Goal: Navigation & Orientation: Find specific page/section

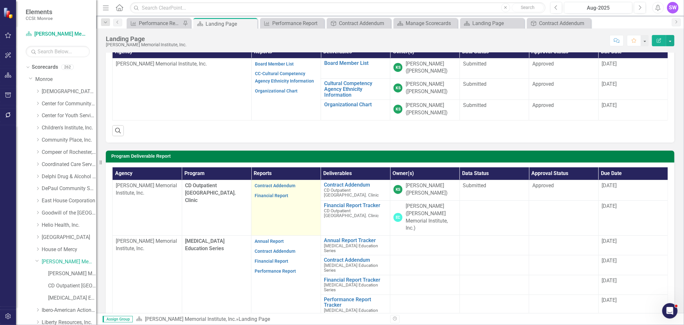
scroll to position [71, 0]
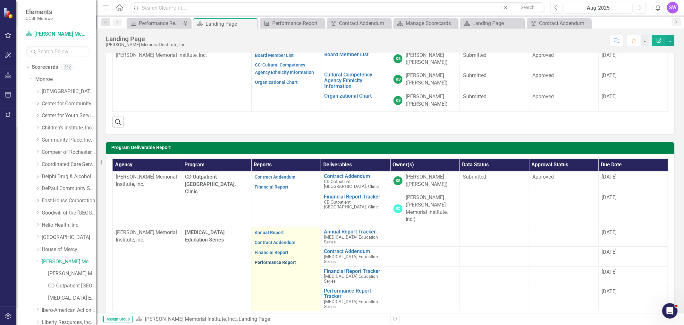
click at [282, 263] on link "Performance Report" at bounding box center [275, 262] width 41 height 5
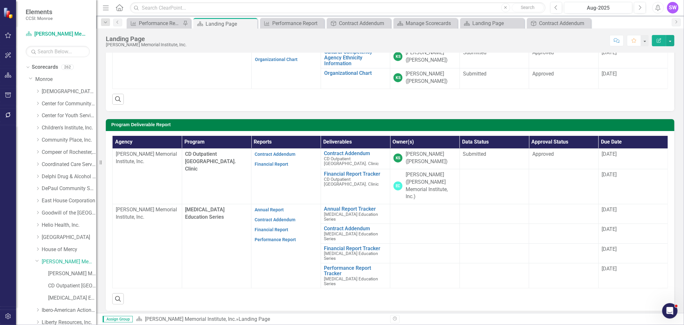
scroll to position [107, 0]
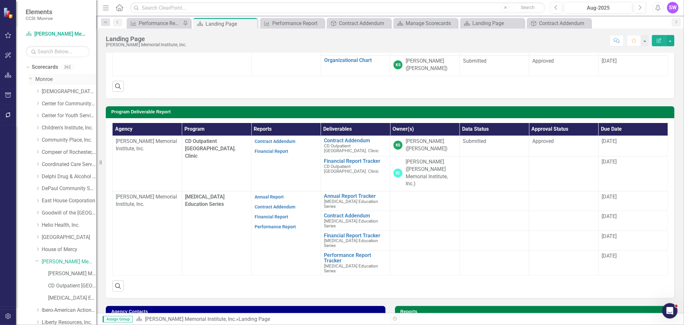
click at [46, 76] on link "Monroe" at bounding box center [65, 79] width 61 height 7
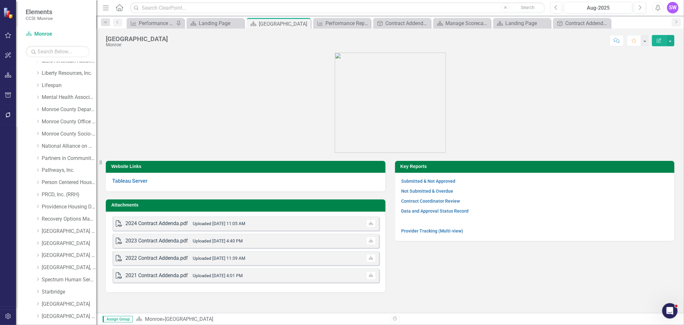
scroll to position [249, 0]
click at [39, 94] on div "Dropdown" at bounding box center [37, 96] width 5 height 5
click at [49, 97] on link "Mental Health Association" at bounding box center [69, 96] width 55 height 7
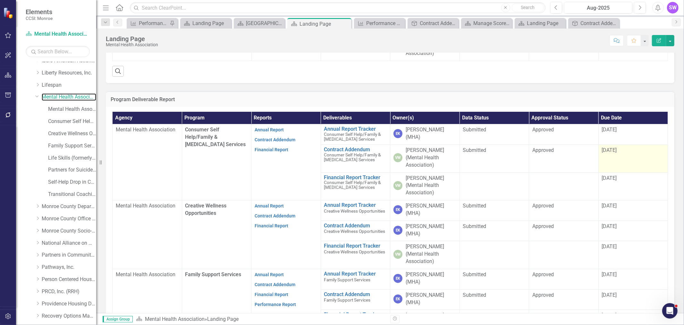
scroll to position [178, 0]
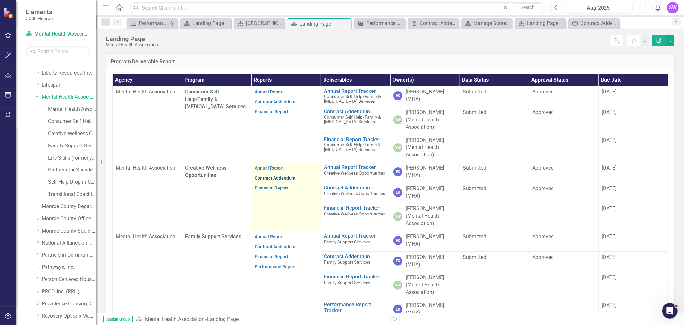
click at [280, 175] on link "Contract Addendum" at bounding box center [275, 177] width 41 height 5
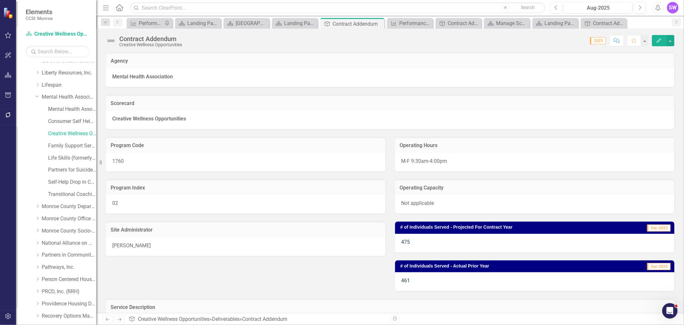
click at [295, 211] on div "02" at bounding box center [246, 204] width 280 height 19
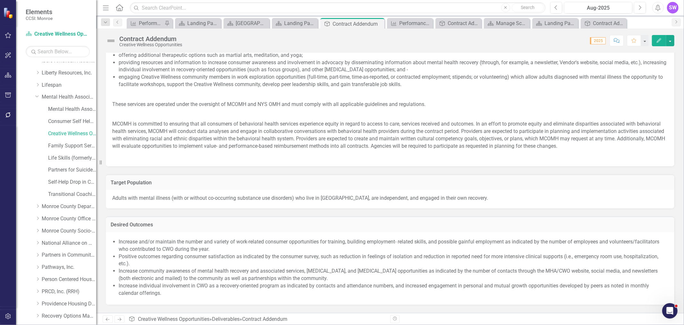
scroll to position [285, 0]
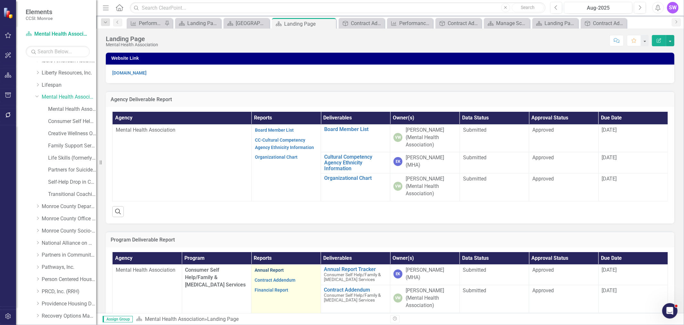
click at [270, 267] on link "Annual Report" at bounding box center [269, 269] width 29 height 5
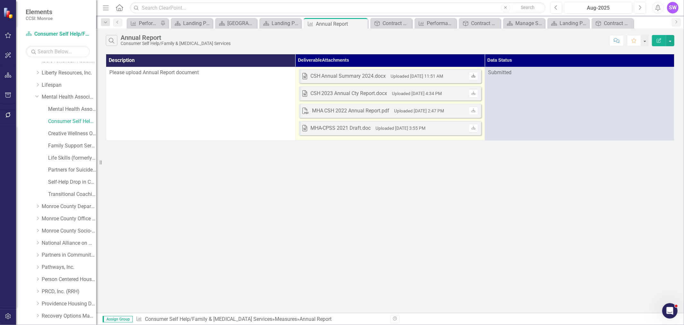
click at [475, 76] on icon at bounding box center [474, 75] width 4 height 4
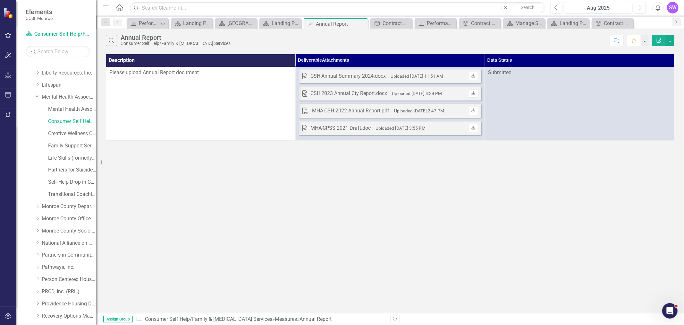
drag, startPoint x: 295, startPoint y: 201, endPoint x: 293, endPoint y: 197, distance: 4.2
click at [295, 201] on div "Search Annual Report Consumer Self Help/Family & [MEDICAL_DATA] Services Commen…" at bounding box center [390, 171] width 588 height 284
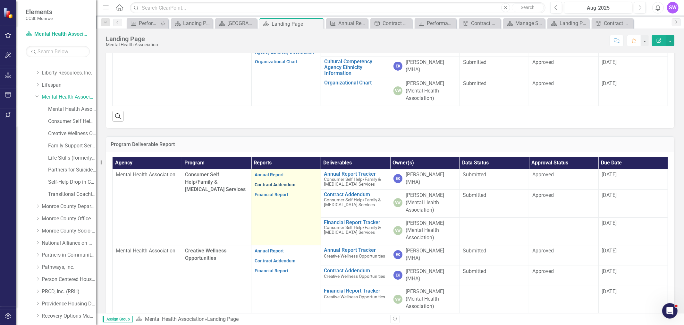
scroll to position [107, 0]
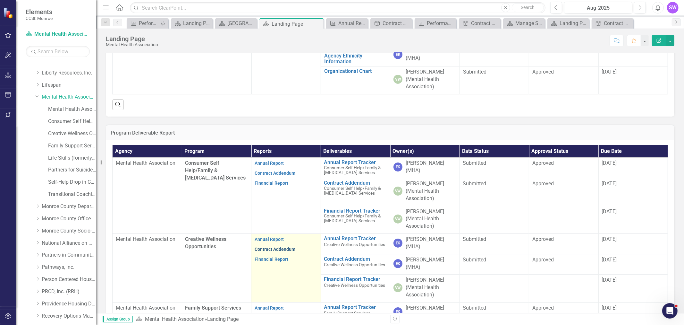
click at [278, 246] on link "Contract Addendum" at bounding box center [275, 248] width 41 height 5
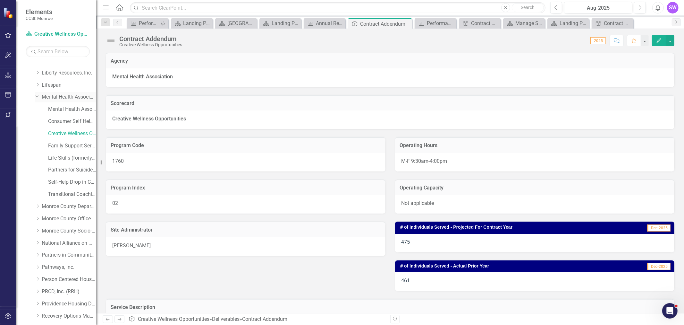
click at [44, 97] on link "Mental Health Association" at bounding box center [69, 96] width 55 height 7
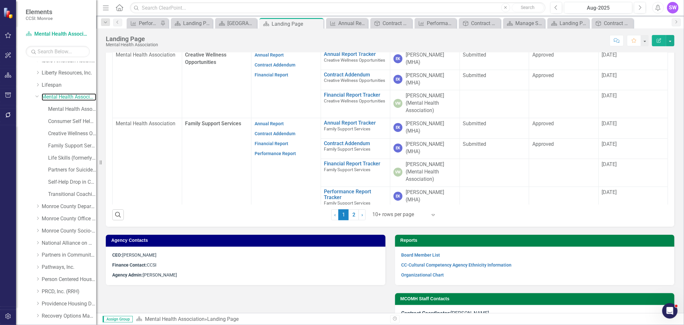
scroll to position [278, 0]
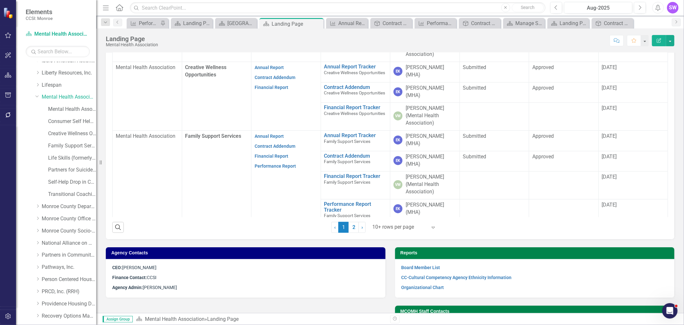
click at [389, 223] on div at bounding box center [399, 227] width 55 height 9
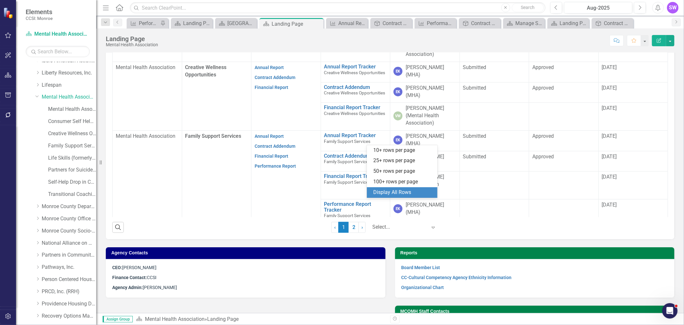
click at [392, 194] on div "Display All Rows" at bounding box center [403, 192] width 60 height 7
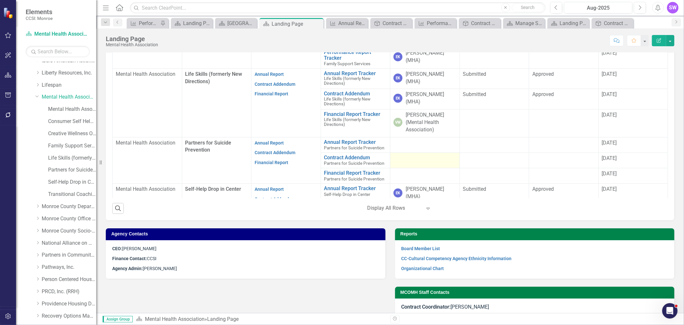
scroll to position [164, 0]
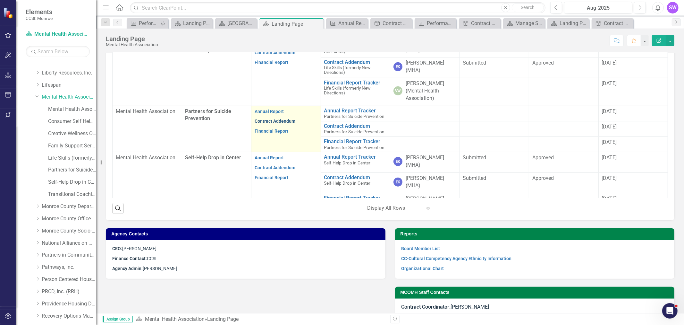
click at [277, 118] on link "Contract Addendum" at bounding box center [275, 120] width 41 height 5
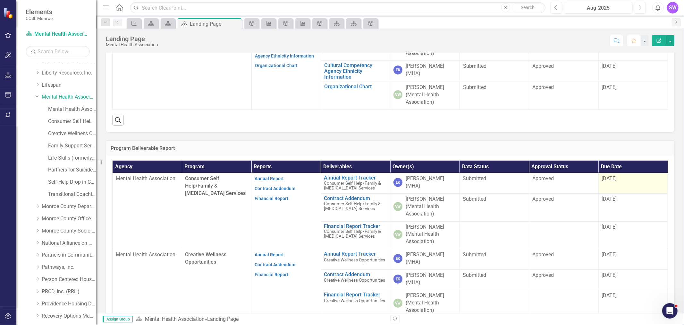
scroll to position [142, 0]
